Goal: Task Accomplishment & Management: Use online tool/utility

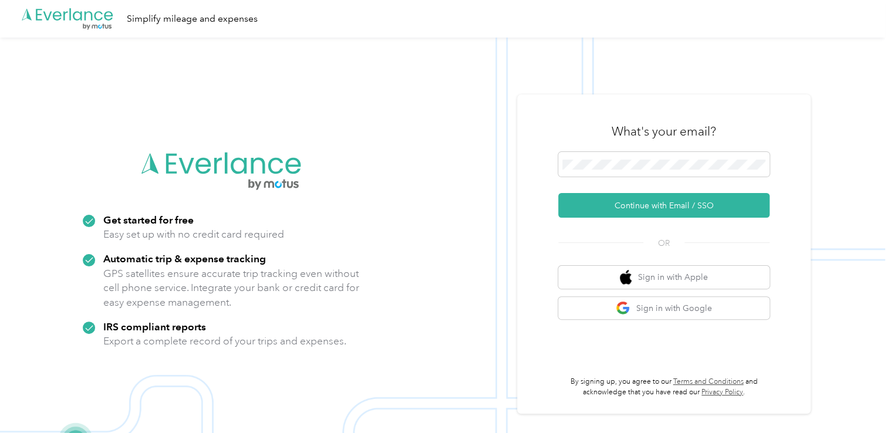
click at [624, 203] on button "Continue with Email / SSO" at bounding box center [663, 205] width 211 height 25
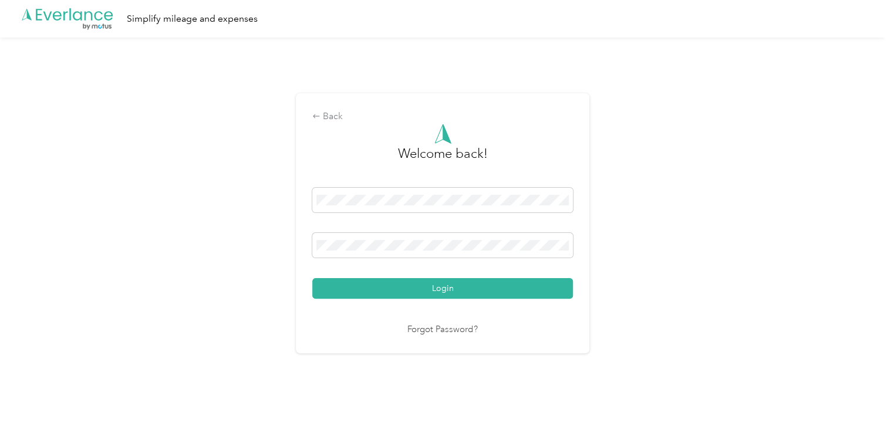
click at [312, 278] on button "Login" at bounding box center [442, 288] width 261 height 21
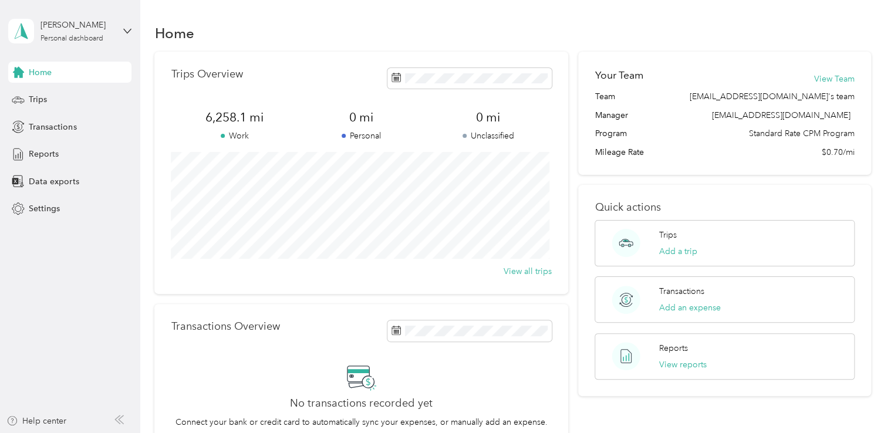
click at [69, 182] on span "Data exports" at bounding box center [54, 181] width 50 height 12
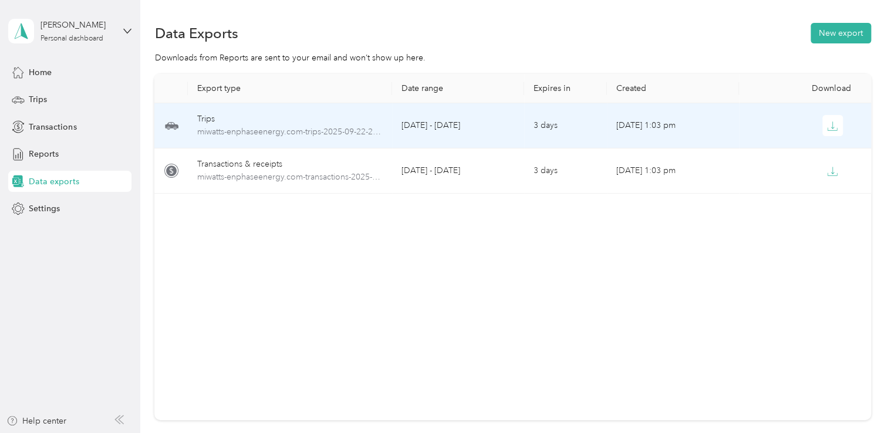
click at [242, 133] on span "miwatts-enphaseenergy.com-trips-2025-09-22-2025-09-25.pdf" at bounding box center [290, 132] width 186 height 13
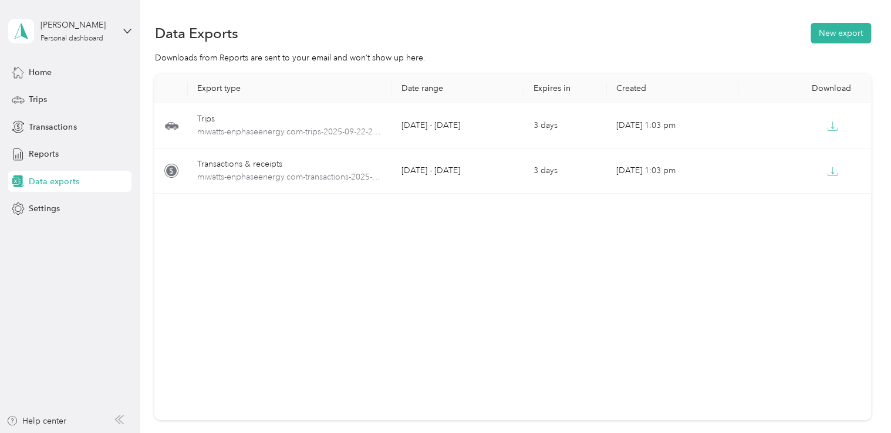
click at [833, 38] on button "New export" at bounding box center [840, 33] width 60 height 21
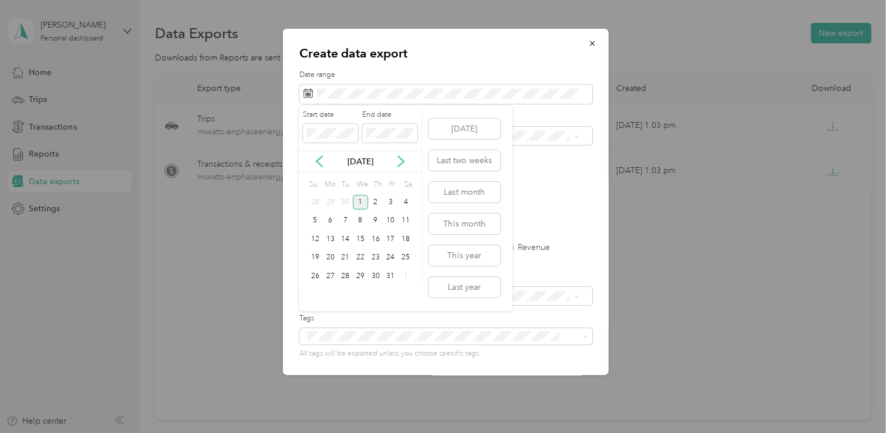
click at [317, 157] on icon at bounding box center [319, 162] width 12 height 12
click at [391, 258] on div "26" at bounding box center [390, 258] width 15 height 15
click at [343, 275] on div "30" at bounding box center [344, 276] width 15 height 15
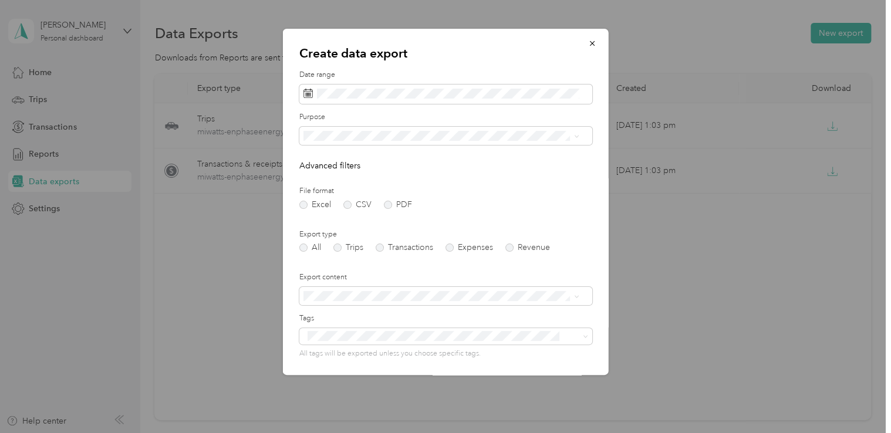
click at [389, 209] on form "Date range Purpose Advanced filters File format Excel CSV PDF Export type All T…" at bounding box center [445, 254] width 293 height 369
click at [386, 203] on label "PDF" at bounding box center [398, 205] width 28 height 8
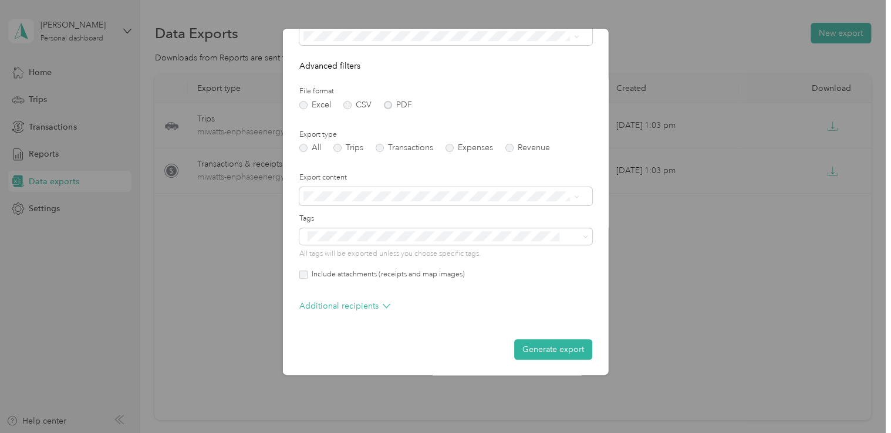
scroll to position [100, 0]
click at [525, 351] on button "Generate export" at bounding box center [553, 349] width 78 height 21
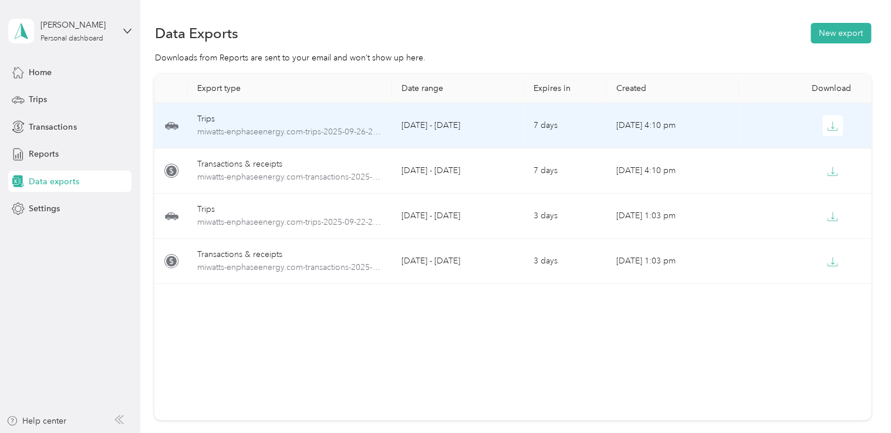
click at [827, 123] on icon "button" at bounding box center [832, 126] width 11 height 11
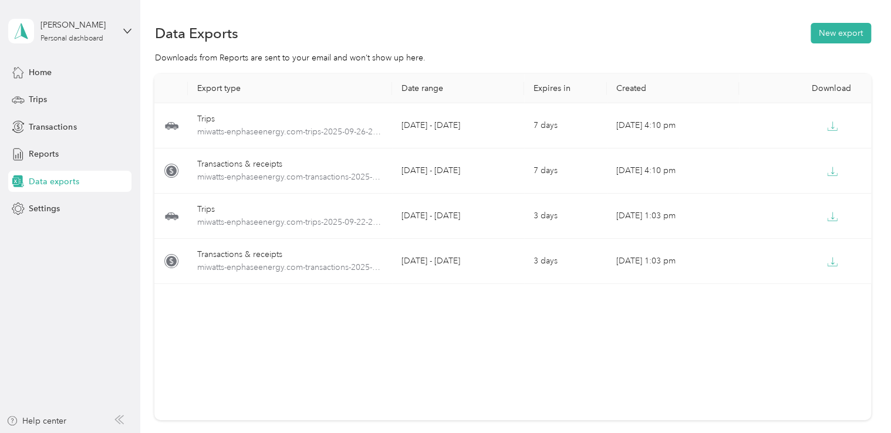
click at [838, 32] on button "New export" at bounding box center [840, 33] width 60 height 21
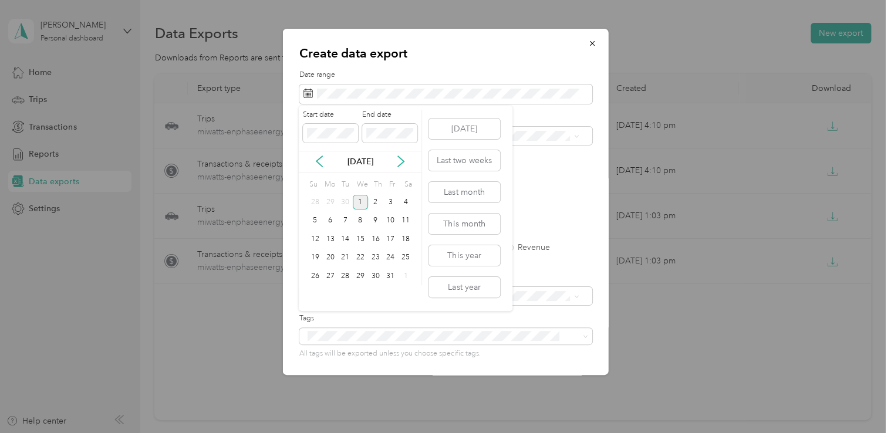
click at [319, 160] on icon at bounding box center [319, 162] width 12 height 12
click at [391, 258] on div "26" at bounding box center [390, 258] width 15 height 15
click at [326, 276] on div "29" at bounding box center [330, 276] width 15 height 15
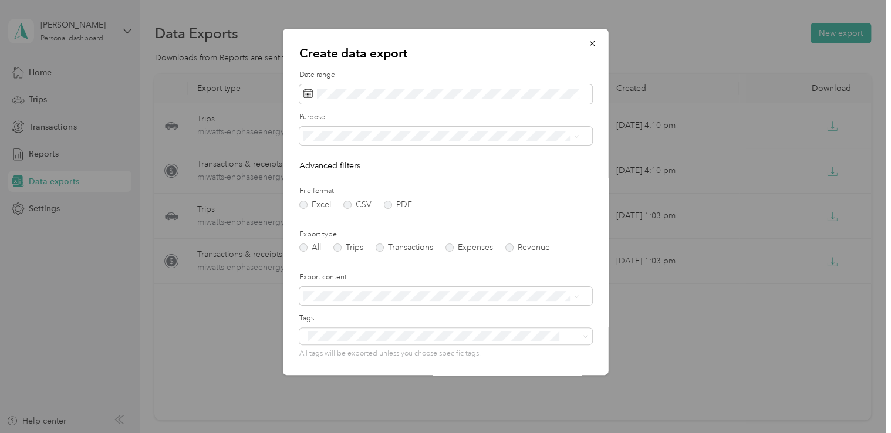
click at [385, 205] on label "PDF" at bounding box center [398, 205] width 28 height 8
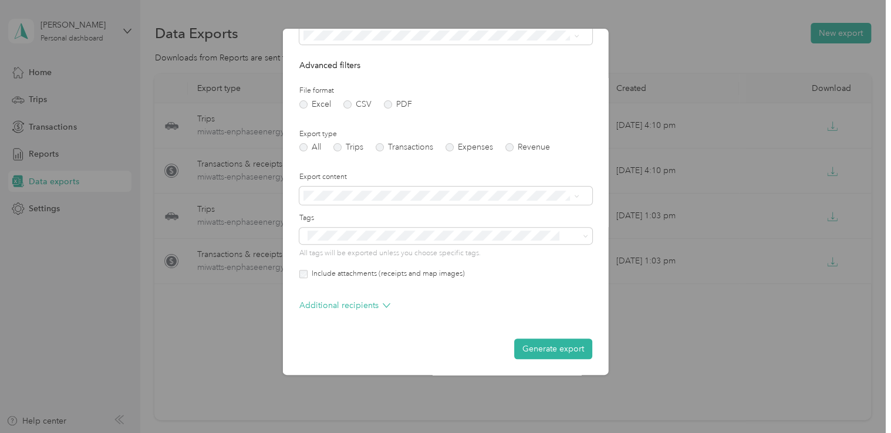
click at [519, 346] on button "Generate export" at bounding box center [553, 349] width 78 height 21
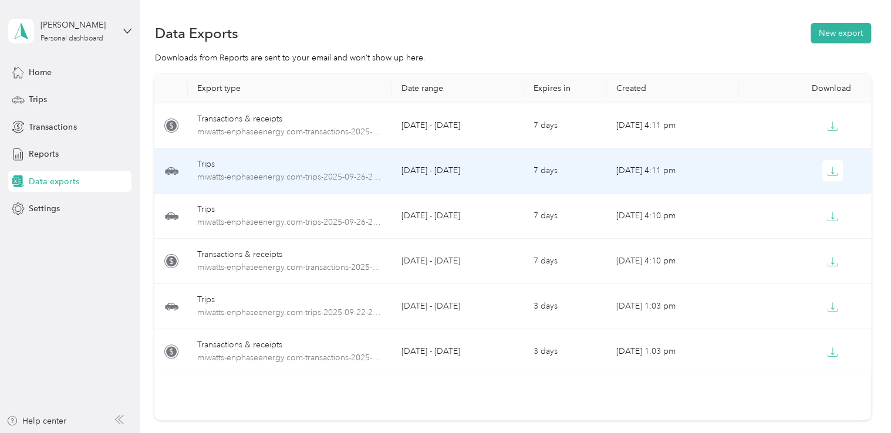
click at [831, 171] on icon "button" at bounding box center [832, 171] width 11 height 11
